Goal: Task Accomplishment & Management: Manage account settings

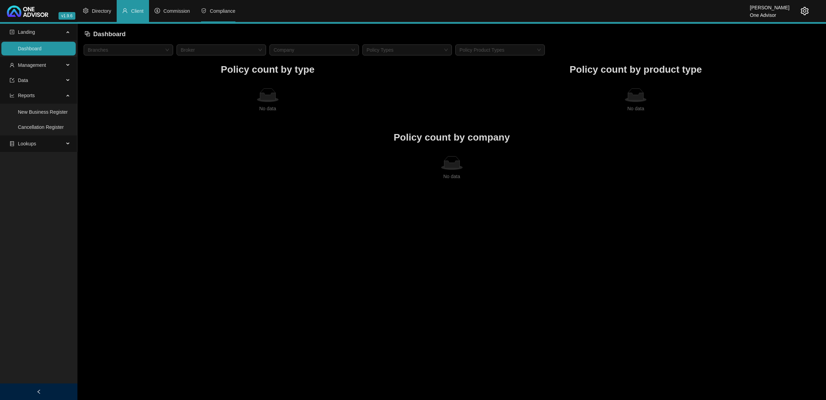
click at [203, 11] on icon "safety" at bounding box center [204, 11] width 2 height 2
click at [187, 9] on span "Commission" at bounding box center [177, 11] width 27 height 6
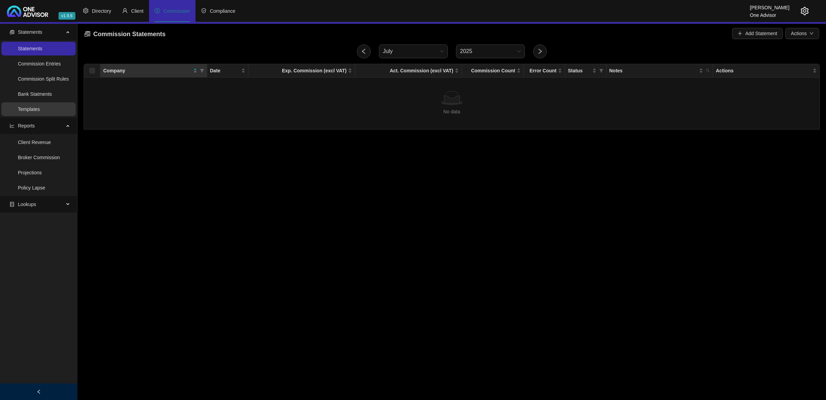
click at [40, 108] on link "Templates" at bounding box center [29, 109] width 22 height 6
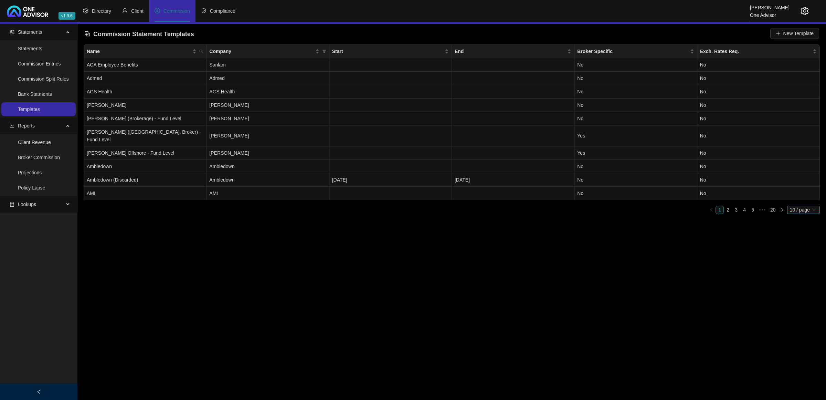
click at [798, 206] on span "10 / page" at bounding box center [803, 210] width 27 height 8
click at [801, 251] on div "100 / page" at bounding box center [804, 255] width 23 height 8
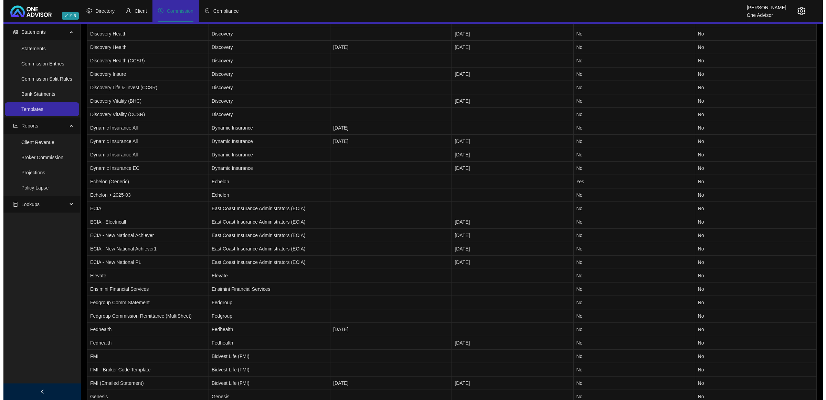
scroll to position [861, 0]
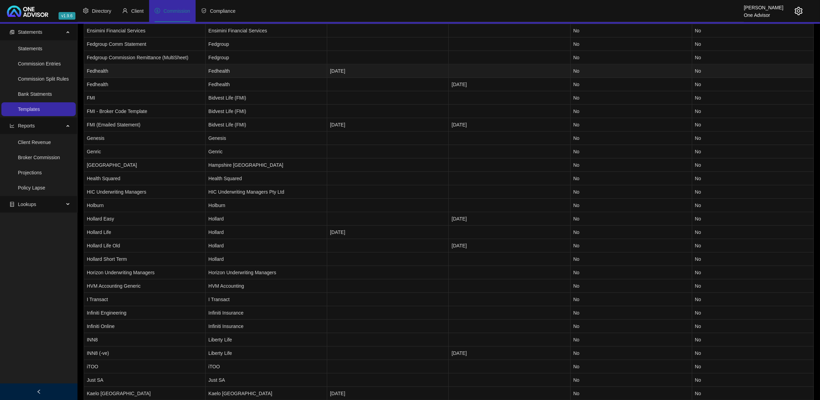
click at [130, 64] on td "Fedhealth" at bounding box center [145, 70] width 122 height 13
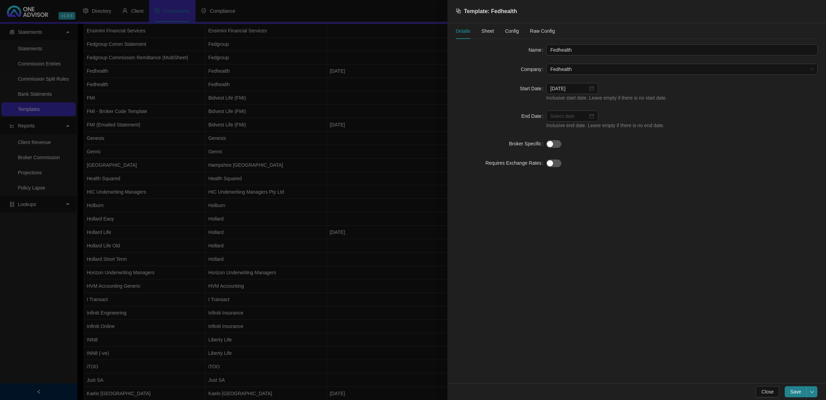
click at [514, 27] on div "Config" at bounding box center [512, 31] width 14 height 8
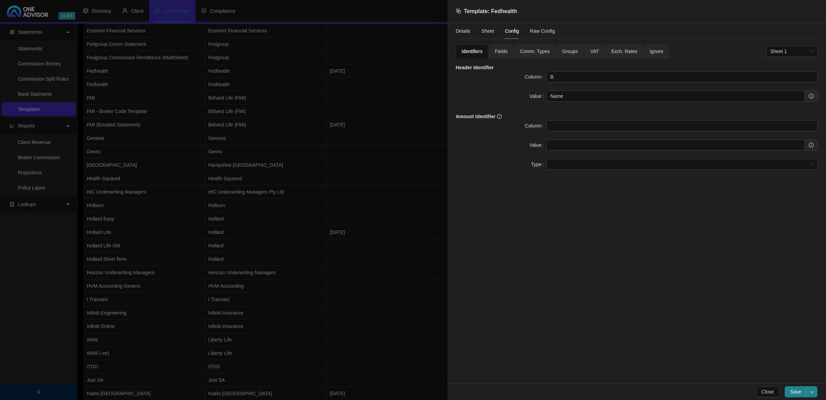
click at [503, 51] on span "Fields" at bounding box center [501, 51] width 13 height 5
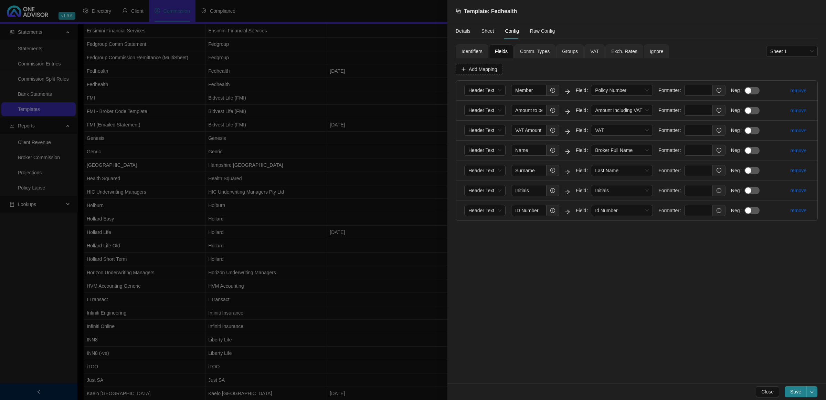
click at [469, 49] on span "Identifiers" at bounding box center [472, 51] width 21 height 5
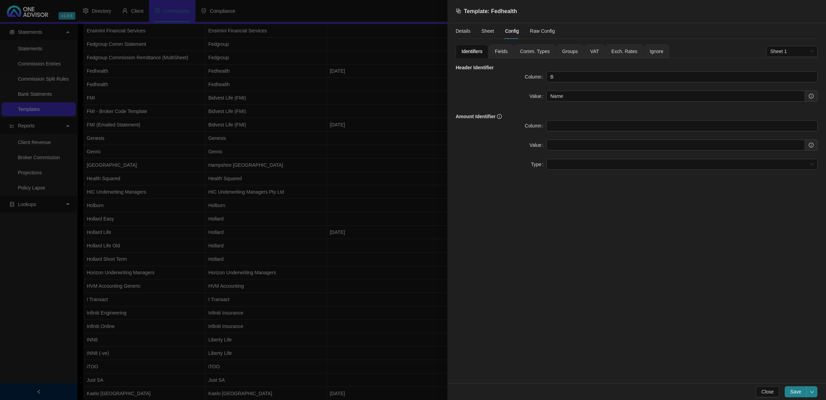
click at [500, 49] on span "Fields" at bounding box center [501, 51] width 13 height 5
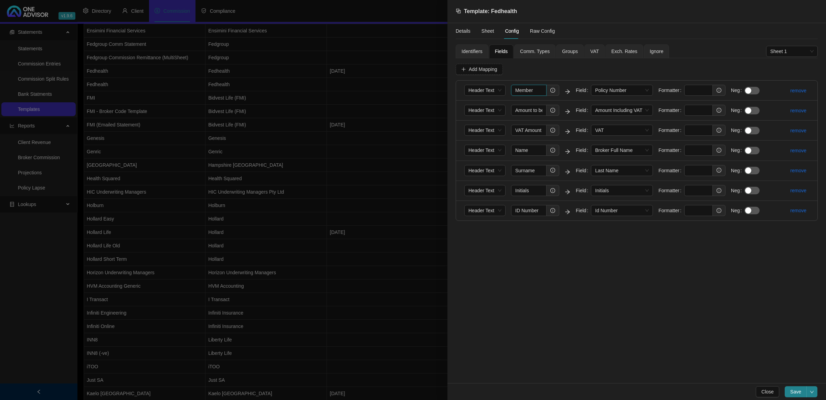
click at [536, 92] on input "Member" at bounding box center [528, 90] width 35 height 11
paste input "Membership Number"
type input "Member|Membership Number"
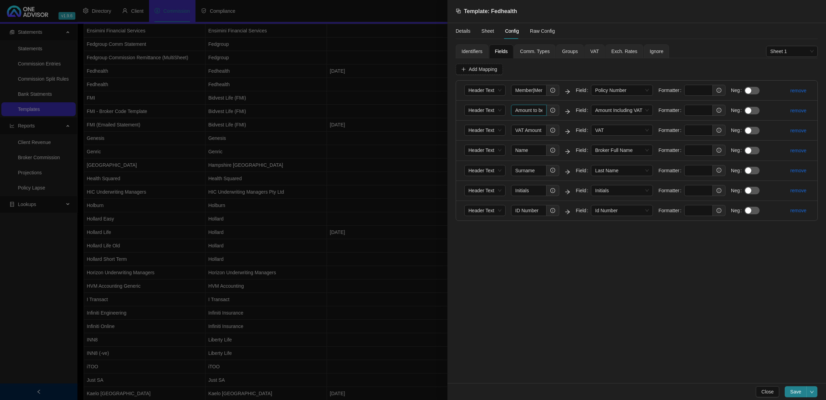
click at [518, 109] on input "Amount to be Paid" at bounding box center [528, 110] width 35 height 11
click at [793, 391] on span "Save" at bounding box center [795, 392] width 11 height 8
click at [395, 320] on div at bounding box center [413, 200] width 826 height 400
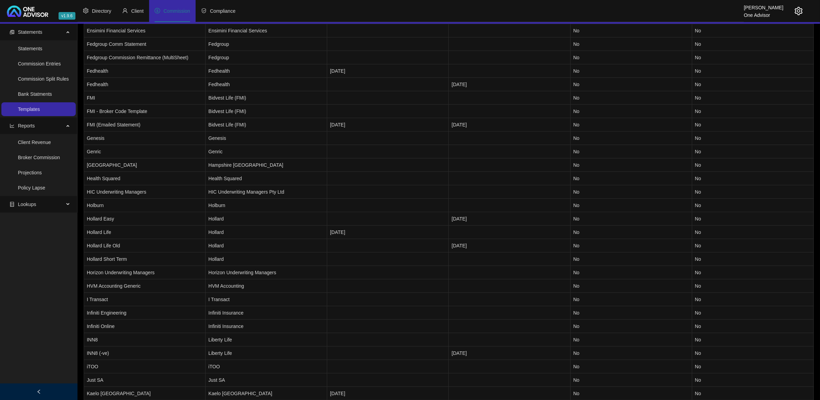
click at [795, 10] on div at bounding box center [792, 11] width 19 height 22
click at [795, 10] on icon "setting" at bounding box center [799, 11] width 8 height 8
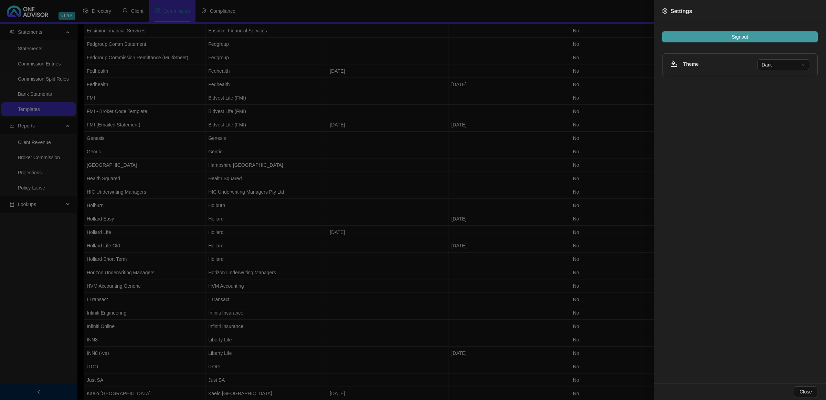
click at [762, 31] on button "Signout" at bounding box center [740, 36] width 156 height 11
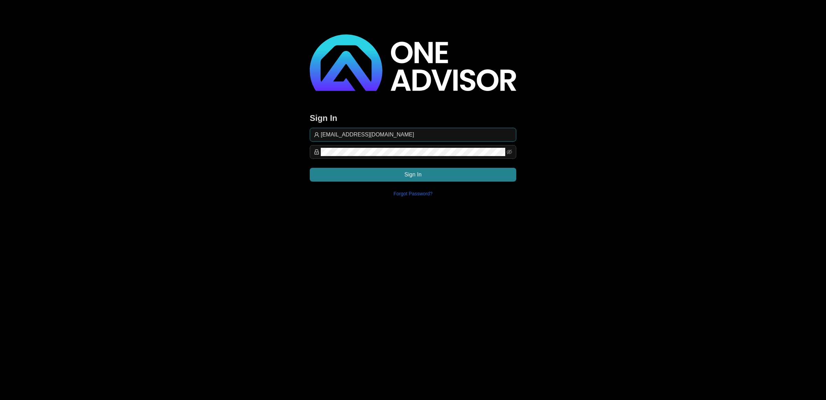
click at [413, 135] on input "[EMAIL_ADDRESS][DOMAIN_NAME]" at bounding box center [416, 134] width 191 height 8
type input "[EMAIL_ADDRESS][DOMAIN_NAME]"
click at [474, 168] on button "Sign In" at bounding box center [413, 175] width 207 height 14
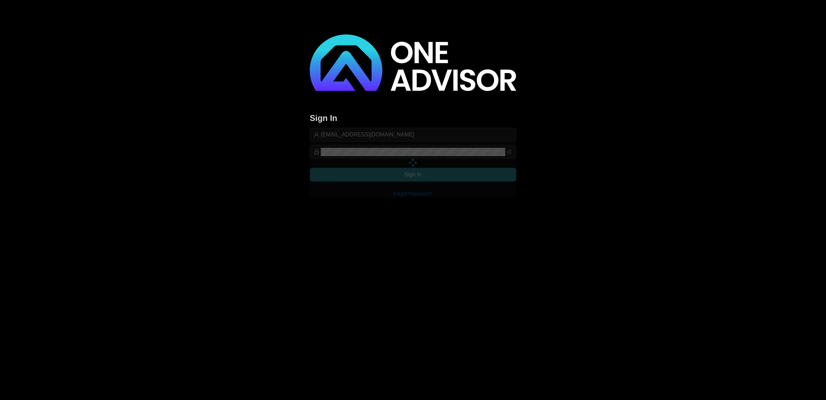
click at [477, 175] on div at bounding box center [413, 163] width 207 height 70
